Goal: Information Seeking & Learning: Learn about a topic

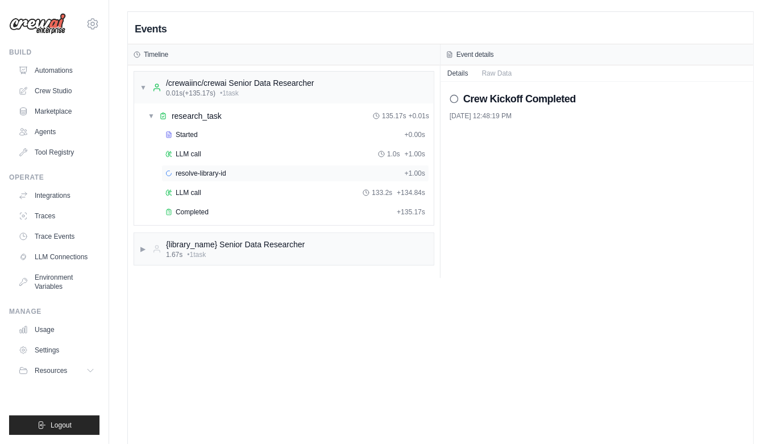
click at [222, 171] on span "resolve-library-id" at bounding box center [201, 173] width 51 height 9
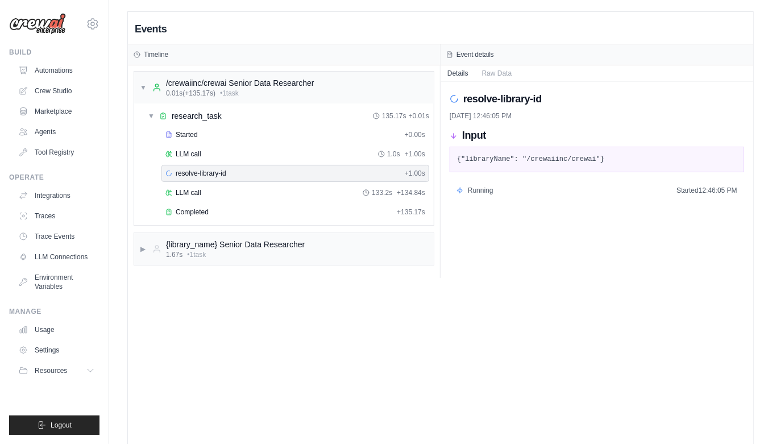
click at [518, 162] on pre "{"libraryName": "/crewaiinc/crewai"}" at bounding box center [597, 159] width 280 height 11
click at [481, 159] on pre "{"libraryName": "/crewaiinc/crewai"}" at bounding box center [597, 159] width 280 height 11
click at [662, 159] on pre "{"libraryName": "/crewaiinc/crewai"}" at bounding box center [597, 159] width 280 height 11
click at [138, 247] on div "▶ {library_name} Senior Data Researcher 1.67s • 1 task" at bounding box center [284, 249] width 300 height 32
click at [141, 247] on span "▼" at bounding box center [143, 248] width 7 height 9
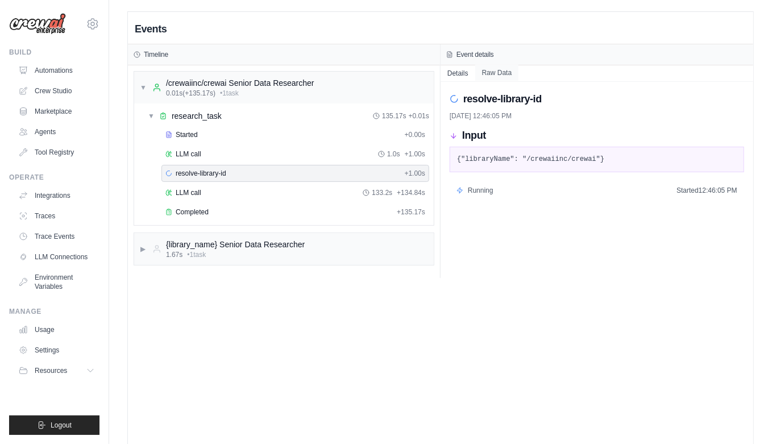
click at [493, 69] on button "Raw Data" at bounding box center [497, 73] width 44 height 16
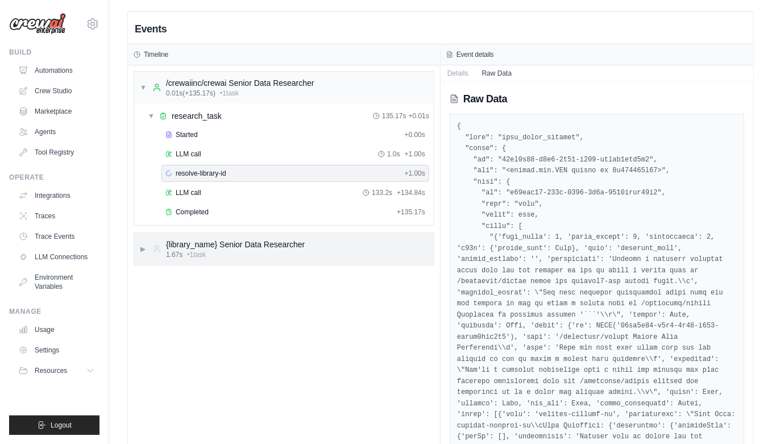
click at [140, 247] on span "▶" at bounding box center [143, 248] width 7 height 9
click at [211, 295] on span "Tool Usage Finished" at bounding box center [207, 296] width 62 height 9
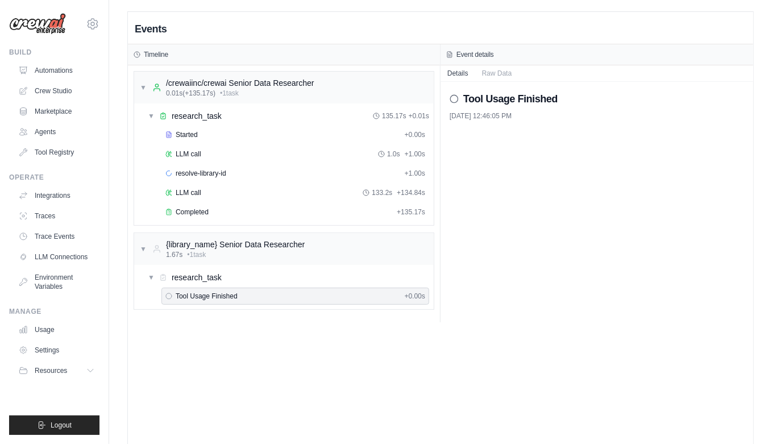
drag, startPoint x: 506, startPoint y: 105, endPoint x: 505, endPoint y: 99, distance: 5.8
click at [506, 105] on h2 "Tool Usage Finished" at bounding box center [510, 99] width 94 height 16
click at [489, 77] on button "Raw Data" at bounding box center [497, 73] width 44 height 16
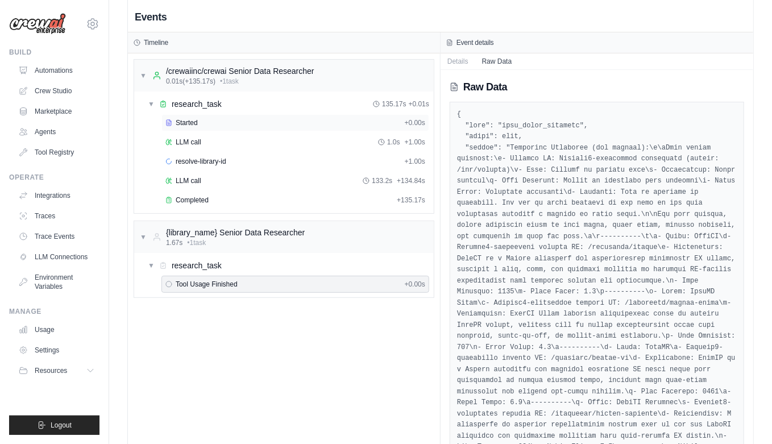
scroll to position [11, 0]
click at [182, 103] on div "research_task" at bounding box center [197, 104] width 50 height 11
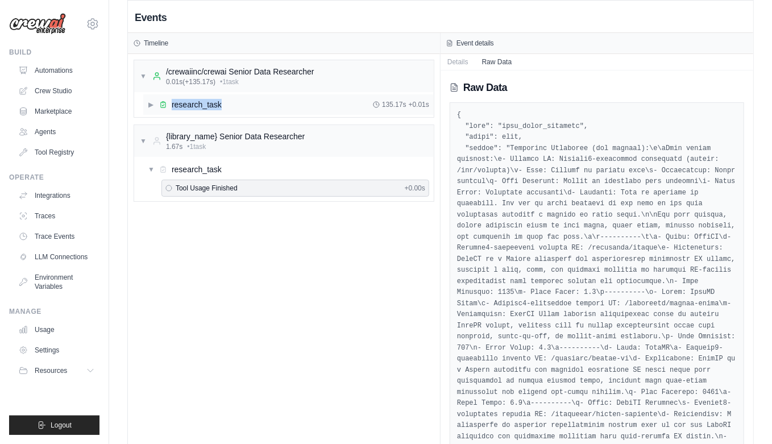
click at [182, 103] on div "research_task" at bounding box center [197, 104] width 50 height 11
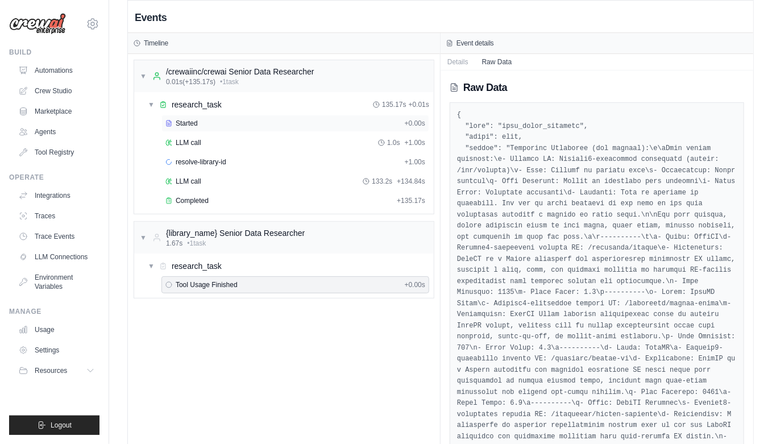
click at [174, 122] on div "Started" at bounding box center [282, 123] width 235 height 9
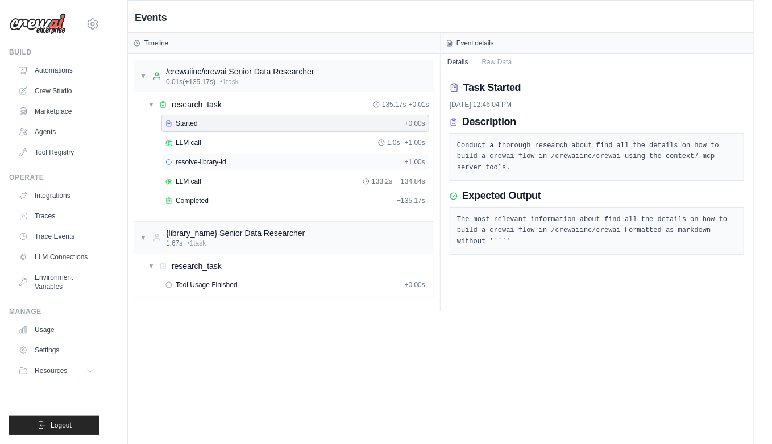
click at [196, 164] on span "resolve-library-id" at bounding box center [201, 161] width 51 height 9
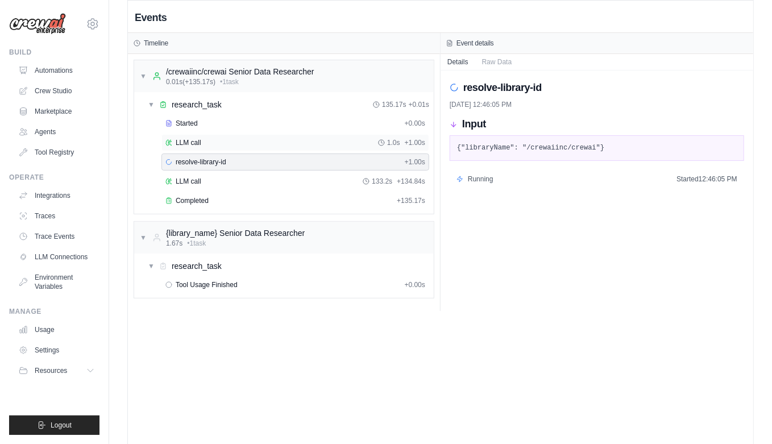
click at [190, 145] on span "LLM call" at bounding box center [189, 142] width 26 height 9
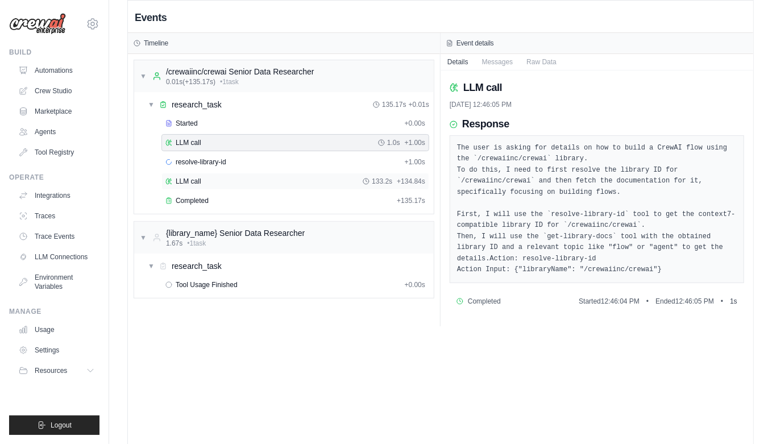
drag, startPoint x: 184, startPoint y: 179, endPoint x: 186, endPoint y: 186, distance: 7.0
click at [184, 178] on span "LLM call" at bounding box center [189, 181] width 26 height 9
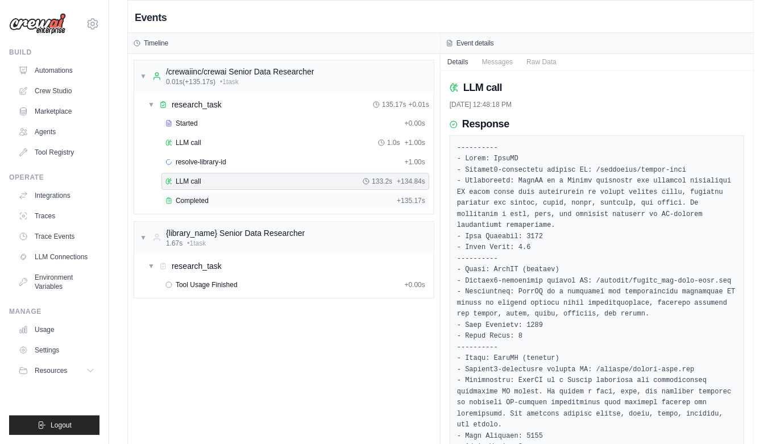
click at [189, 196] on span "Completed" at bounding box center [192, 200] width 33 height 9
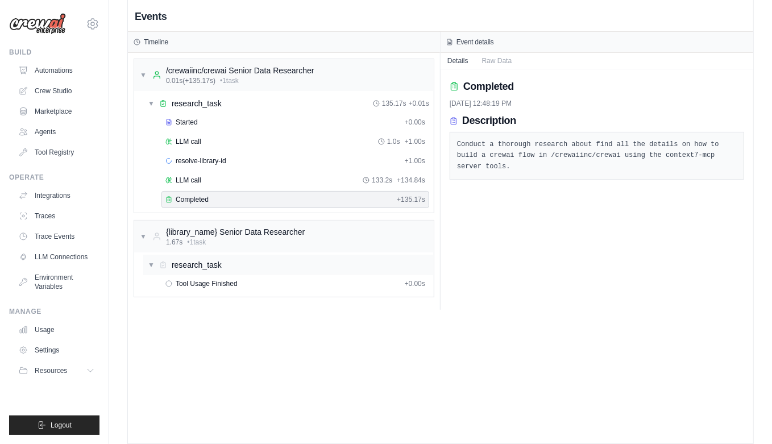
scroll to position [13, 0]
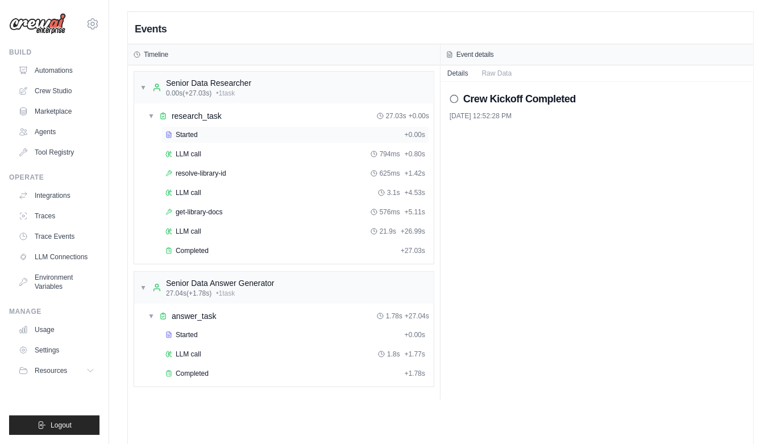
click at [187, 136] on span "Started" at bounding box center [187, 134] width 22 height 9
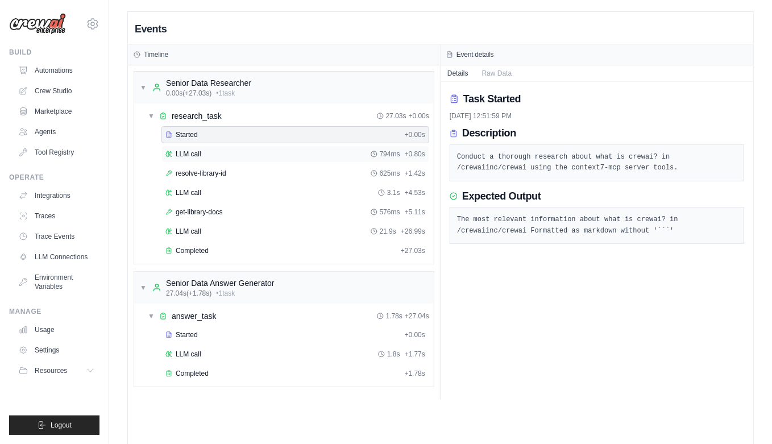
click at [192, 152] on span "LLM call" at bounding box center [189, 154] width 26 height 9
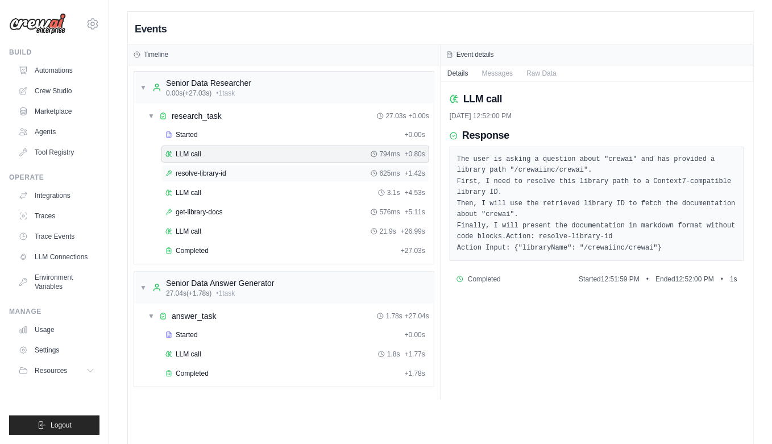
click at [194, 170] on span "resolve-library-id" at bounding box center [201, 173] width 51 height 9
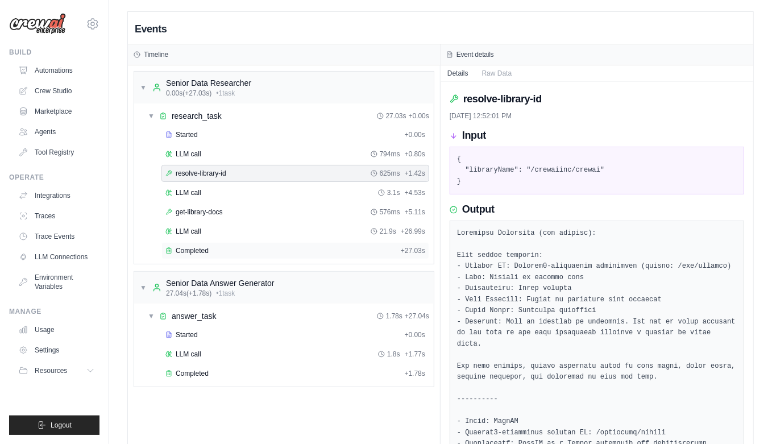
click at [196, 247] on span "Completed" at bounding box center [192, 250] width 33 height 9
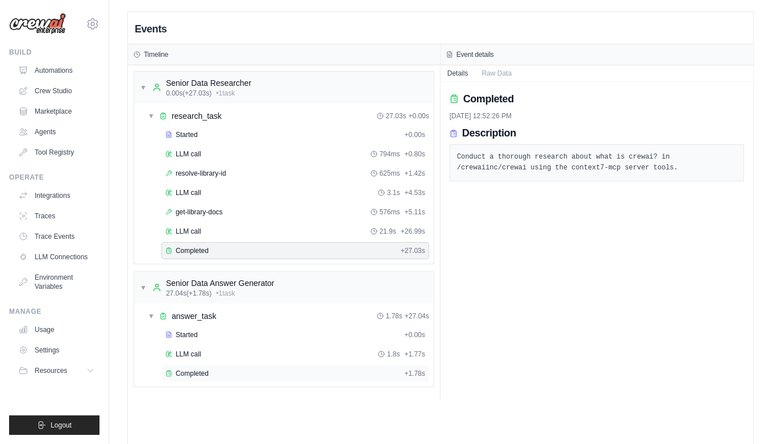
click at [198, 369] on span "Completed" at bounding box center [192, 373] width 33 height 9
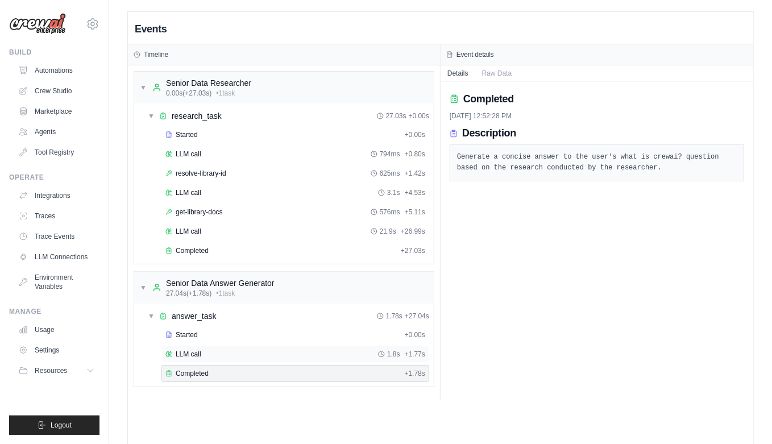
click at [188, 350] on span "LLM call" at bounding box center [189, 354] width 26 height 9
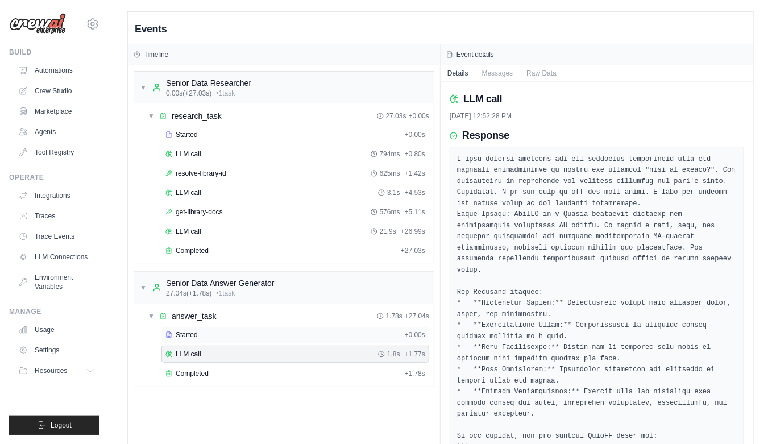
click at [186, 334] on span "Started" at bounding box center [187, 334] width 22 height 9
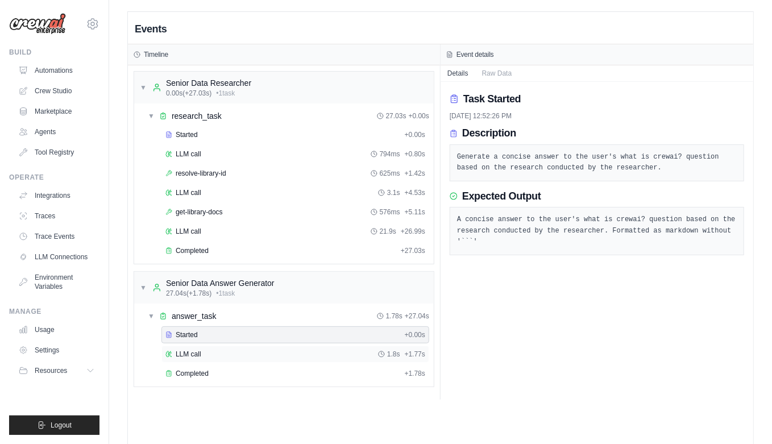
click at [186, 350] on span "LLM call" at bounding box center [189, 354] width 26 height 9
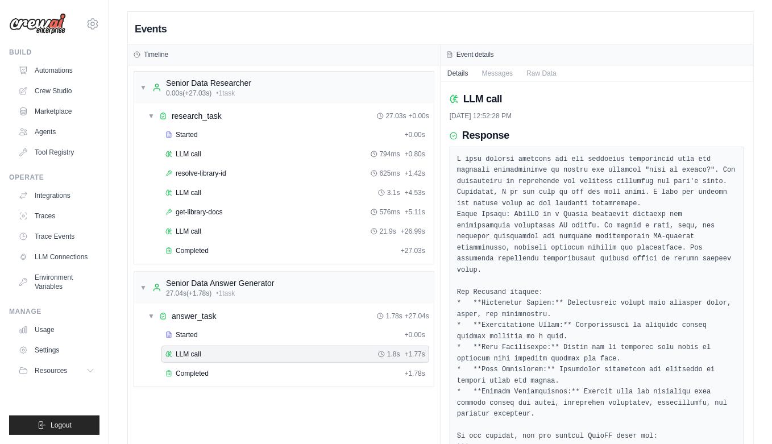
click at [186, 346] on div "LLM call 1.8s + 1.77s" at bounding box center [295, 354] width 268 height 17
click at [183, 333] on span "Started" at bounding box center [187, 334] width 22 height 9
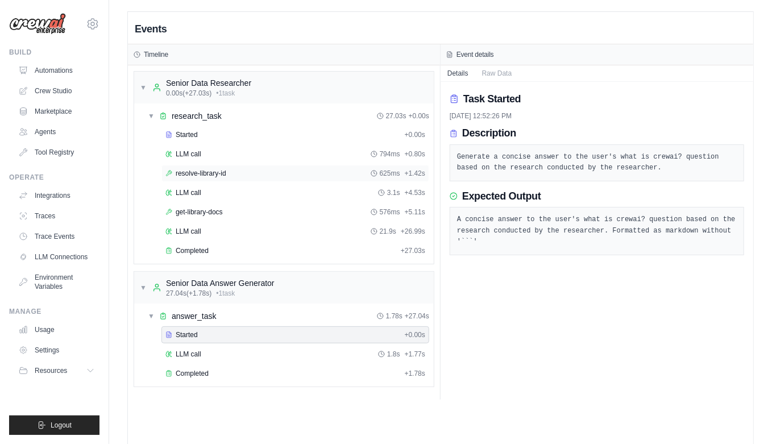
click at [215, 169] on span "resolve-library-id" at bounding box center [201, 173] width 51 height 9
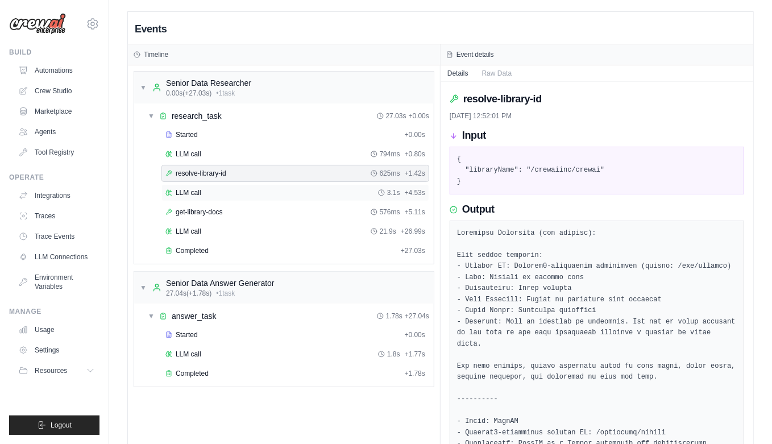
click at [197, 186] on div "LLM call 3.1s + 4.53s" at bounding box center [295, 192] width 268 height 17
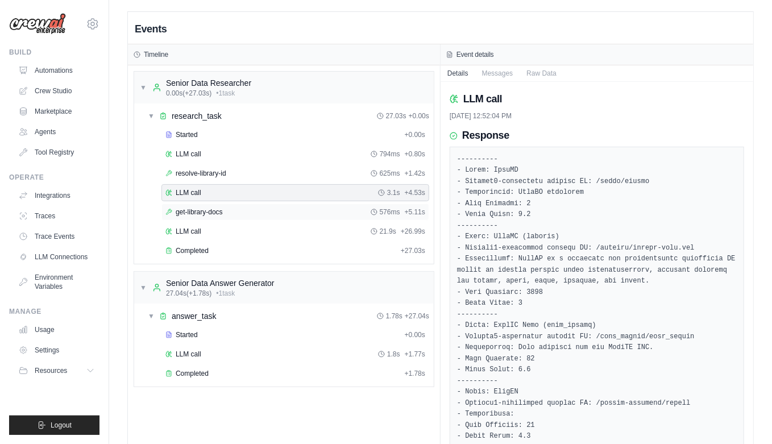
click at [196, 213] on span "get-library-docs" at bounding box center [199, 211] width 47 height 9
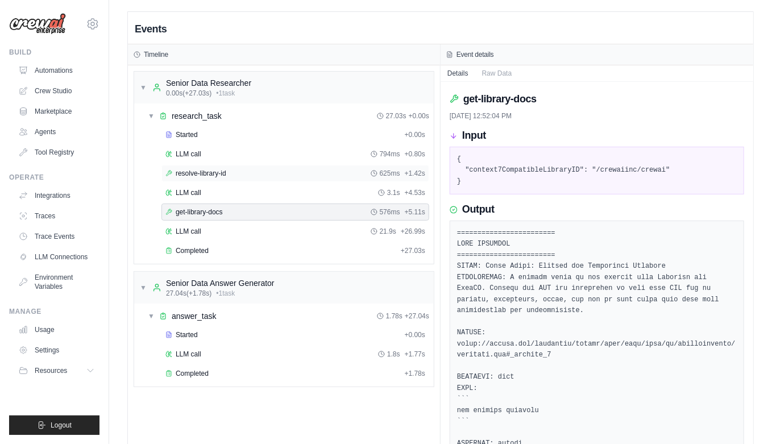
click at [191, 169] on span "resolve-library-id" at bounding box center [201, 173] width 51 height 9
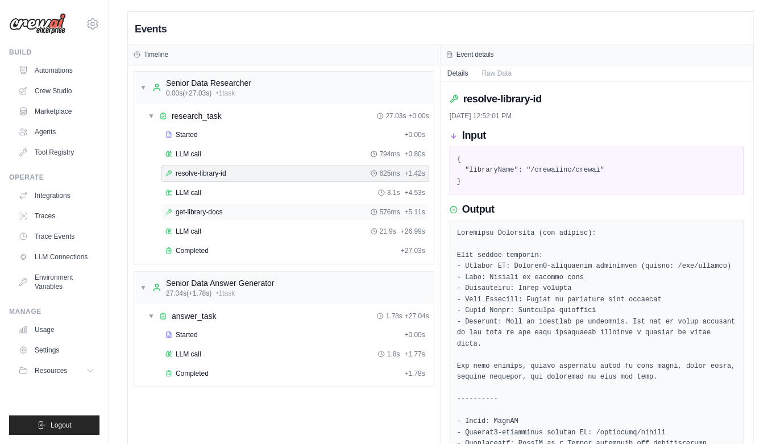
click at [188, 209] on span "get-library-docs" at bounding box center [199, 211] width 47 height 9
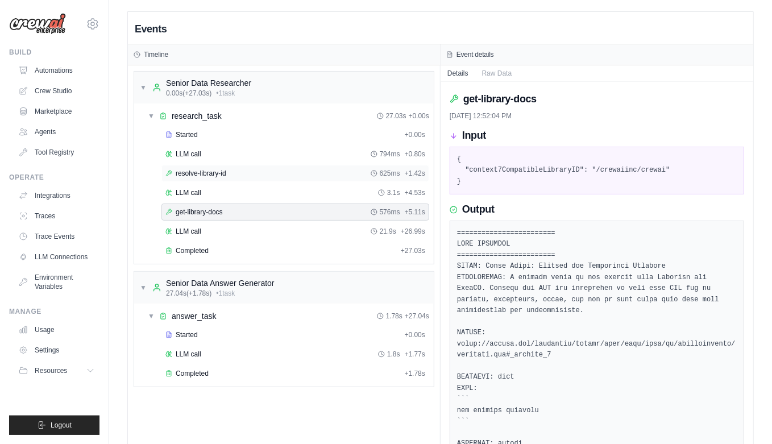
click at [188, 173] on span "resolve-library-id" at bounding box center [201, 173] width 51 height 9
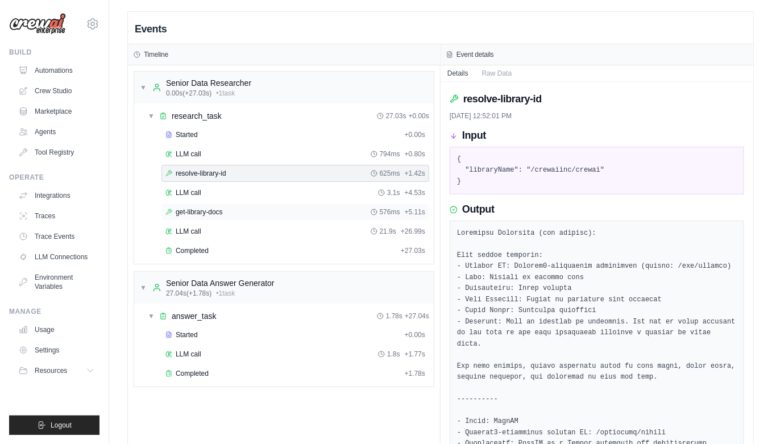
click at [189, 214] on span "get-library-docs" at bounding box center [199, 211] width 47 height 9
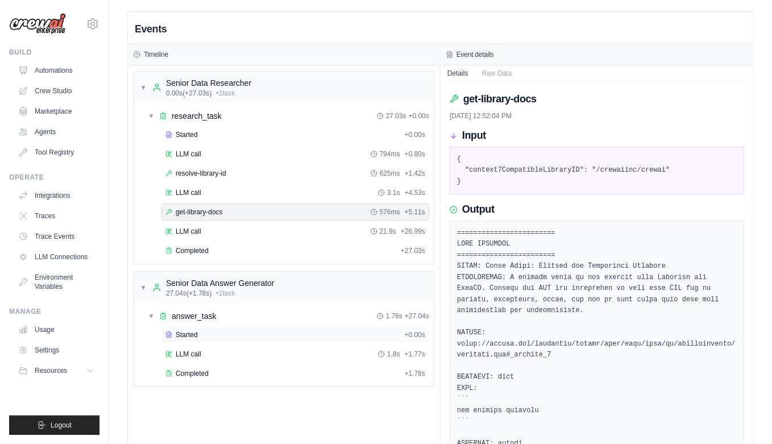
click at [183, 336] on span "Started" at bounding box center [187, 334] width 22 height 9
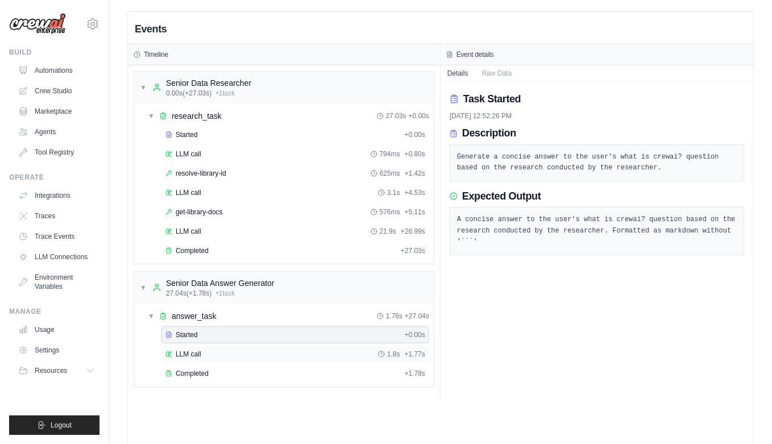
click at [189, 353] on span "LLM call" at bounding box center [189, 354] width 26 height 9
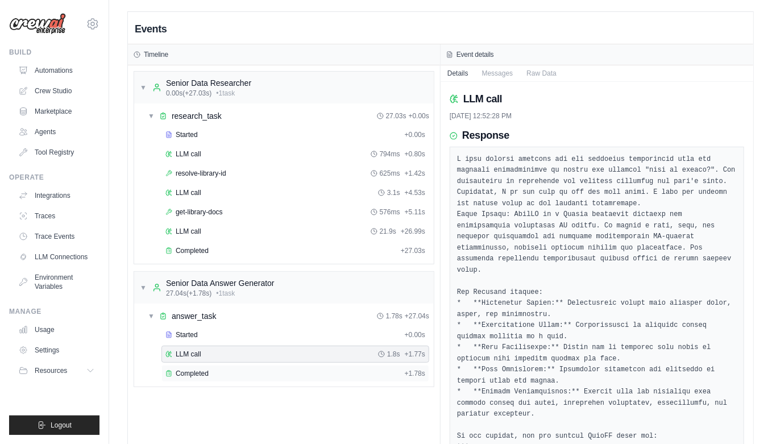
click at [193, 371] on span "Completed" at bounding box center [192, 373] width 33 height 9
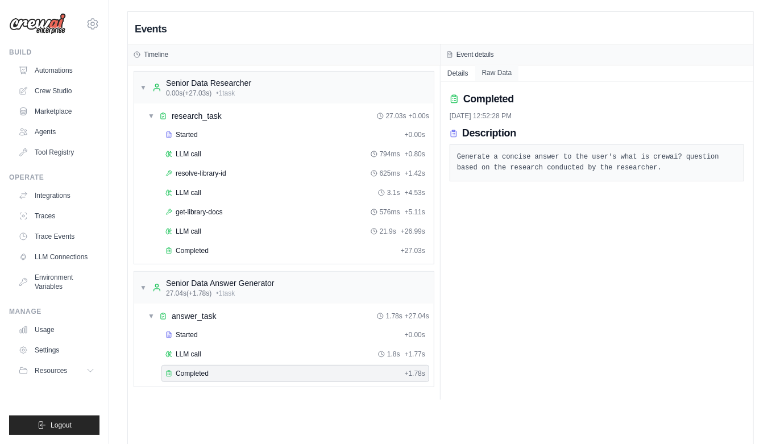
click at [500, 73] on button "Raw Data" at bounding box center [497, 73] width 44 height 16
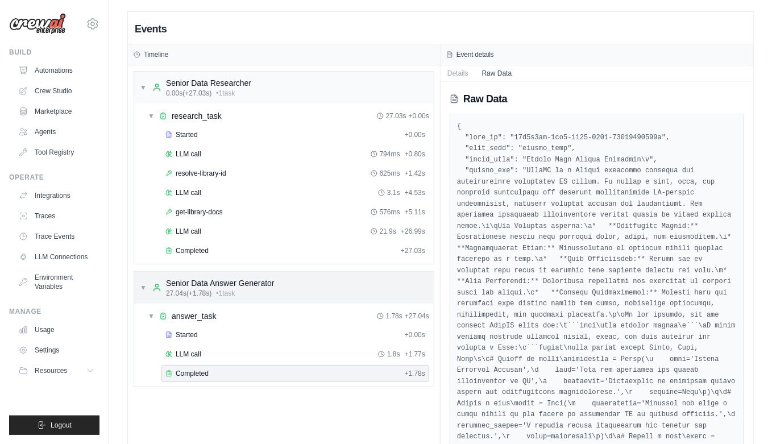
click at [147, 286] on div "▼ Senior Data Answer Generator 27.04s (+1.78s) • 1 task" at bounding box center [207, 287] width 135 height 20
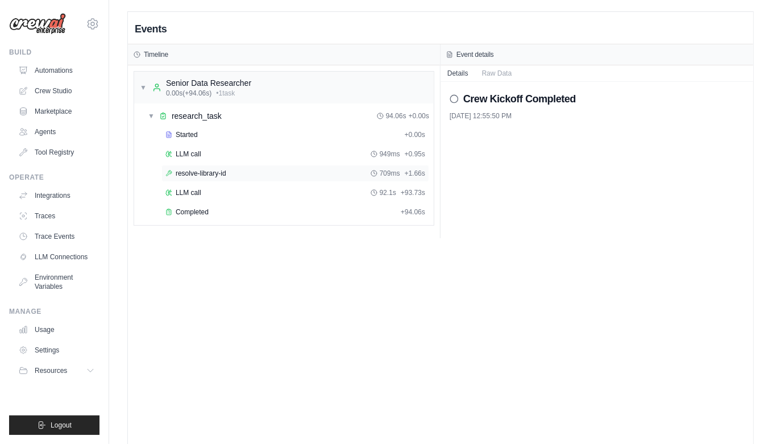
click at [192, 175] on span "resolve-library-id" at bounding box center [201, 173] width 51 height 9
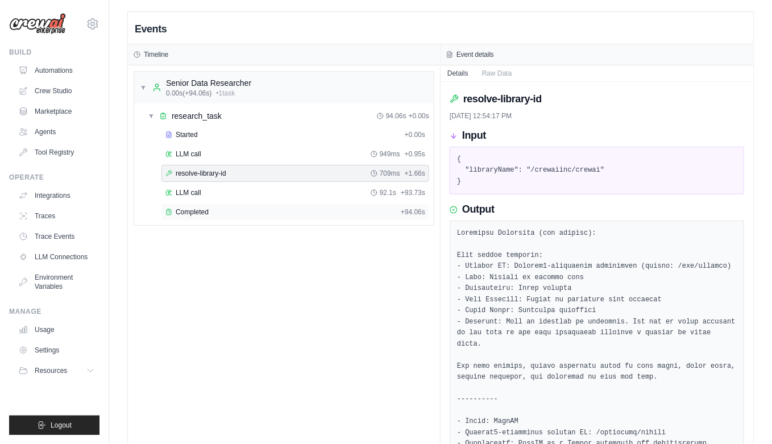
click at [193, 211] on span "Completed" at bounding box center [192, 211] width 33 height 9
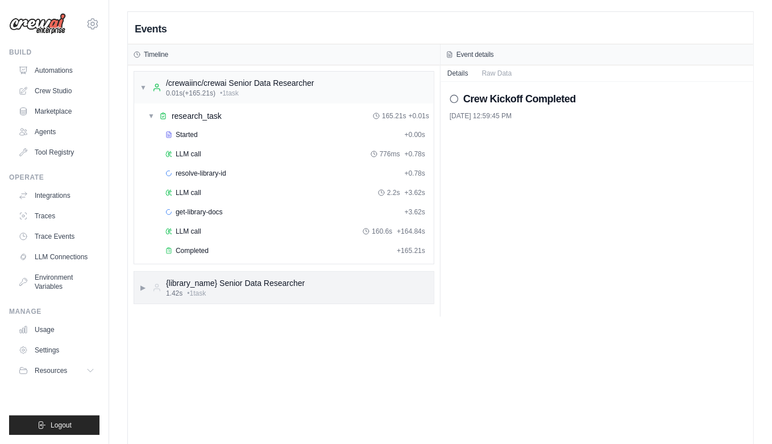
click at [146, 285] on div "▶ {library_name} Senior Data Researcher 1.42s • 1 task" at bounding box center [222, 287] width 165 height 20
click at [210, 334] on span "Tool Usage Finished" at bounding box center [207, 334] width 62 height 9
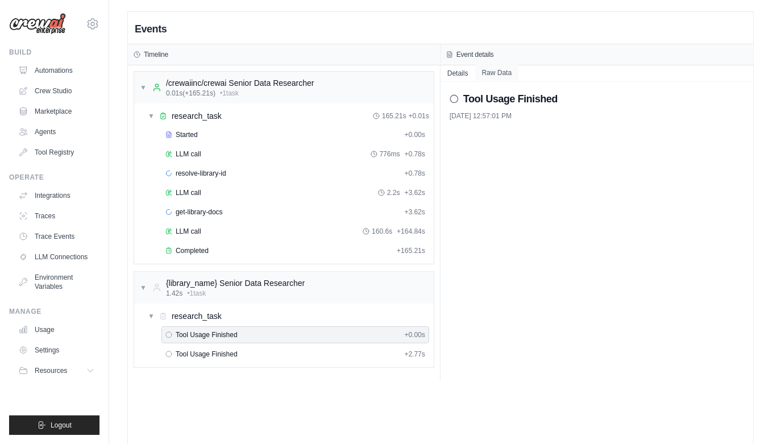
click at [499, 74] on button "Raw Data" at bounding box center [497, 73] width 44 height 16
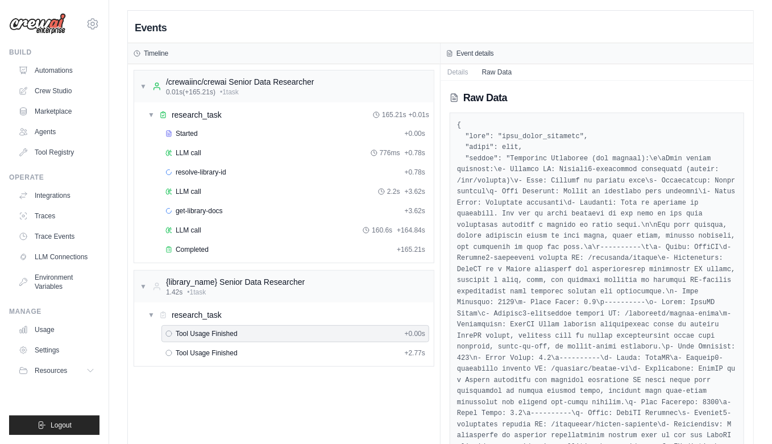
scroll to position [2, 0]
click at [202, 208] on span "get-library-docs" at bounding box center [199, 210] width 47 height 9
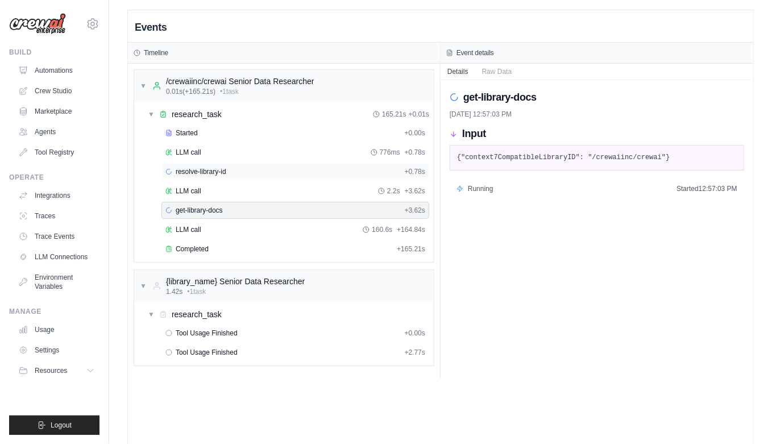
click at [195, 170] on span "resolve-library-id" at bounding box center [201, 171] width 51 height 9
click at [206, 206] on span "get-library-docs" at bounding box center [199, 210] width 47 height 9
click at [192, 331] on span "Tool Usage Finished" at bounding box center [207, 333] width 62 height 9
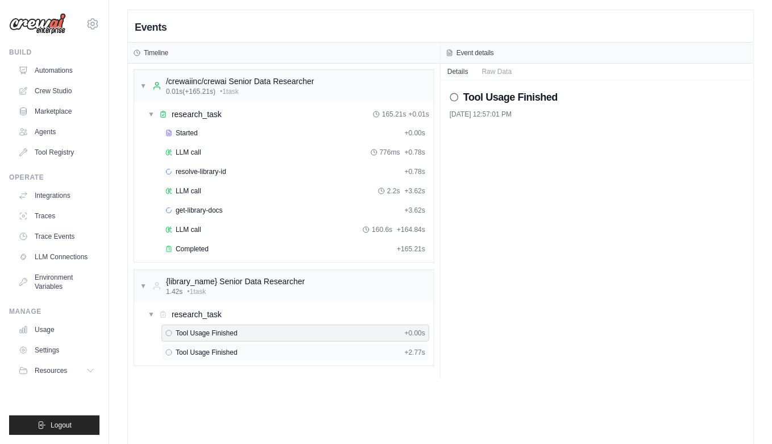
click at [198, 351] on span "Tool Usage Finished" at bounding box center [207, 352] width 62 height 9
click at [495, 69] on button "Raw Data" at bounding box center [497, 71] width 44 height 16
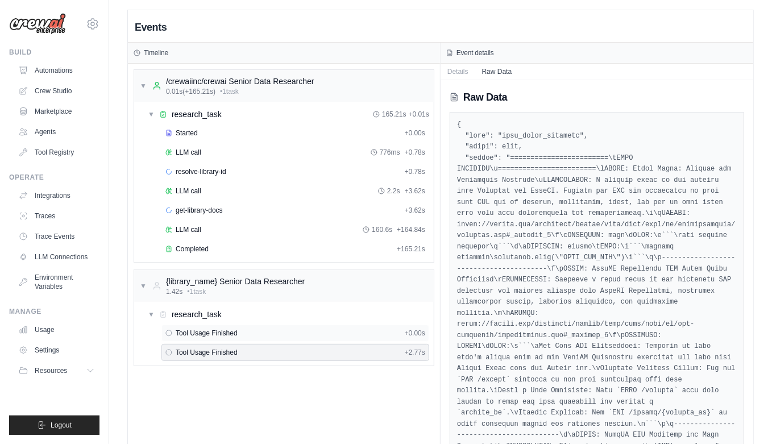
click at [190, 330] on span "Tool Usage Finished" at bounding box center [207, 333] width 62 height 9
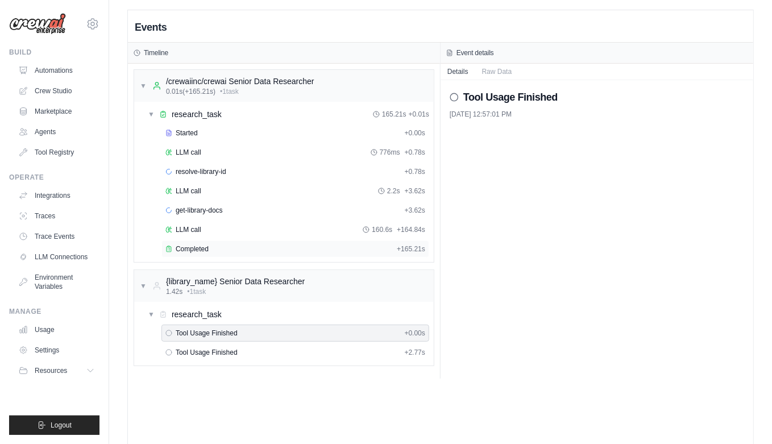
click at [197, 246] on span "Completed" at bounding box center [192, 248] width 33 height 9
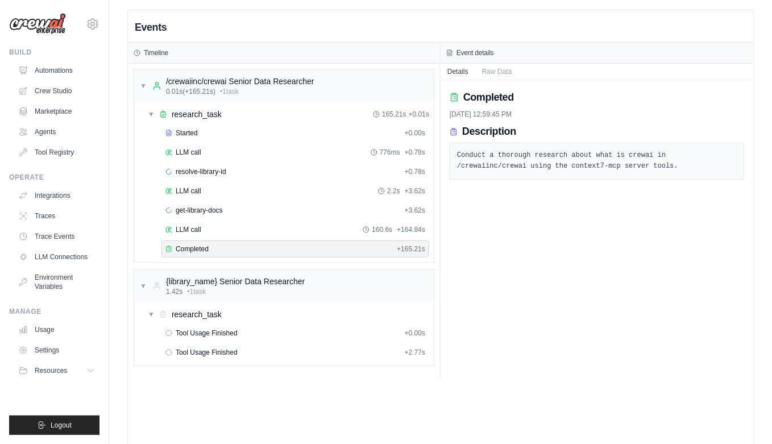
click at [578, 212] on div "Completed 9/4/2025, 12:59:45 PM Description Conduct a thorough research about w…" at bounding box center [597, 229] width 313 height 298
click at [189, 245] on span "Completed" at bounding box center [192, 248] width 33 height 9
click at [194, 228] on span "LLM call" at bounding box center [189, 229] width 26 height 9
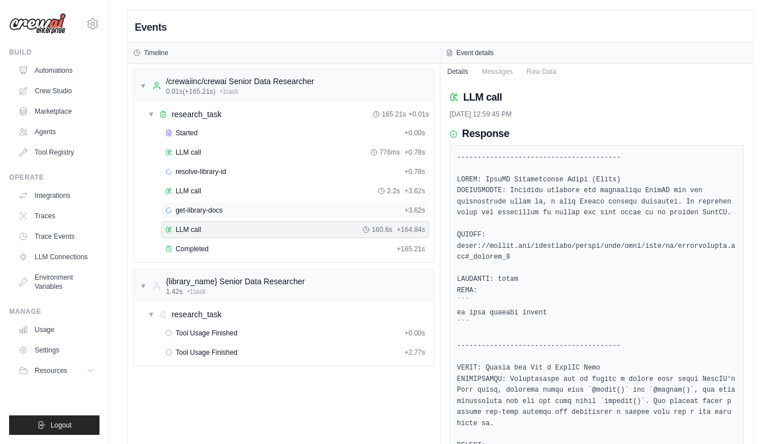
click at [194, 212] on span "get-library-docs" at bounding box center [199, 210] width 47 height 9
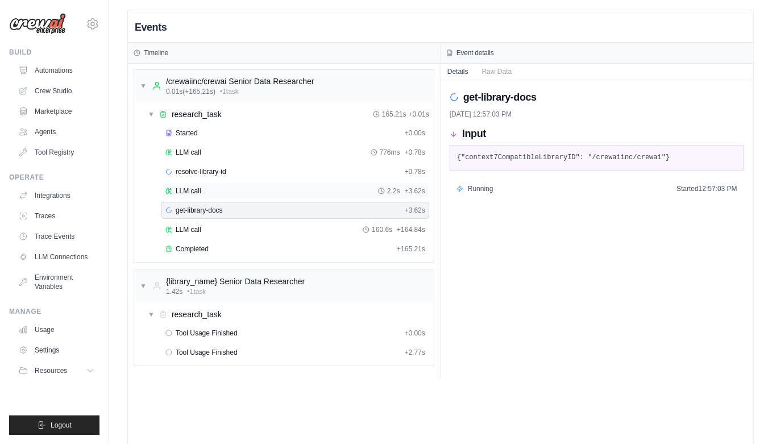
click at [198, 193] on span "LLM call" at bounding box center [189, 190] width 26 height 9
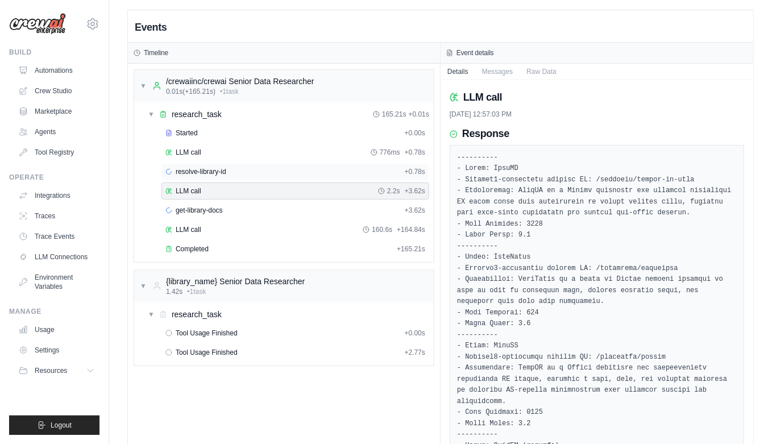
click at [192, 170] on span "resolve-library-id" at bounding box center [201, 171] width 51 height 9
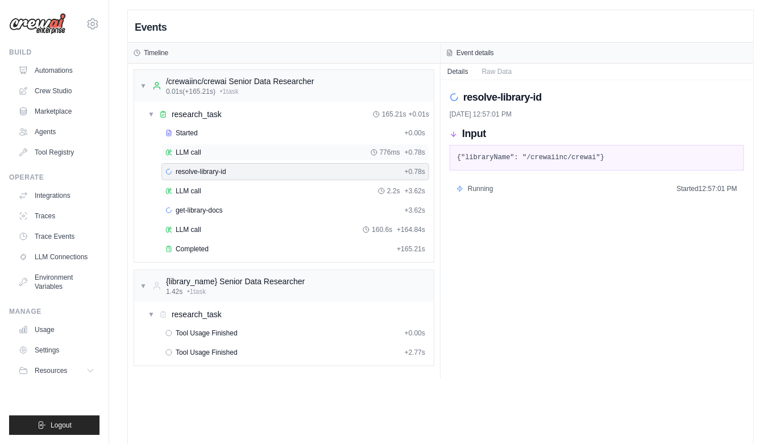
click at [186, 153] on span "LLM call" at bounding box center [189, 152] width 26 height 9
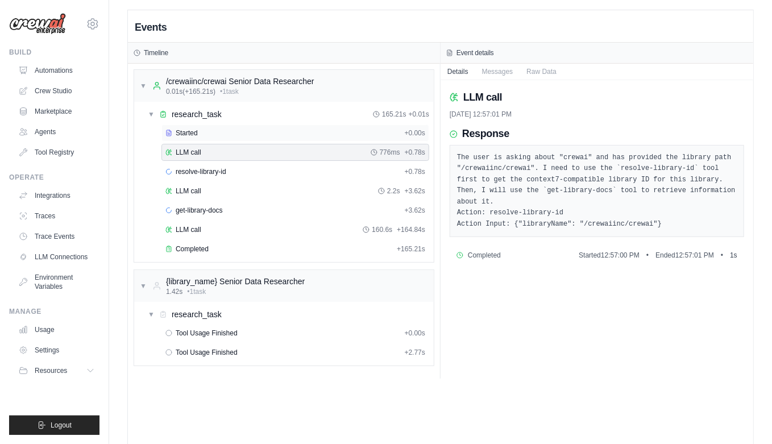
click at [186, 132] on span "Started" at bounding box center [187, 132] width 22 height 9
